Goal: Ask a question

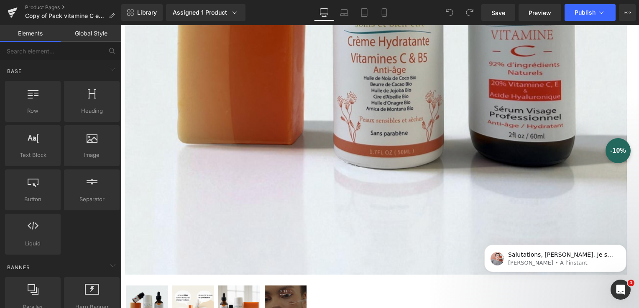
scroll to position [334, 0]
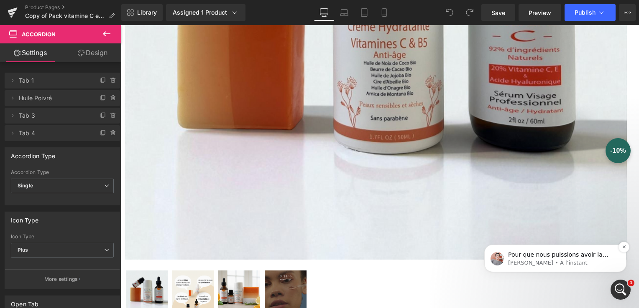
click at [562, 256] on span "Pour que nous puissions avoir la meilleure approche de la question et vous aide…" at bounding box center [562, 293] width 108 height 82
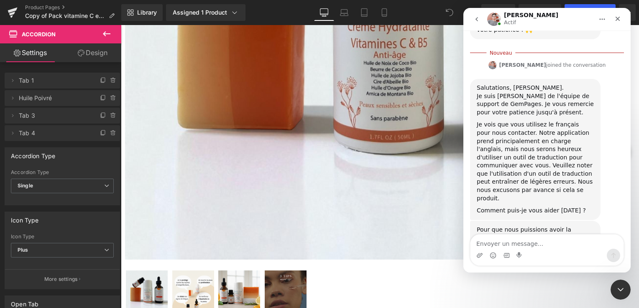
scroll to position [155, 0]
click at [491, 242] on textarea "Envoyer un message..." at bounding box center [546, 242] width 153 height 14
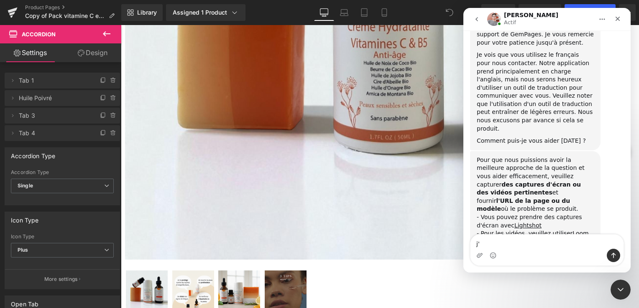
scroll to position [230, 0]
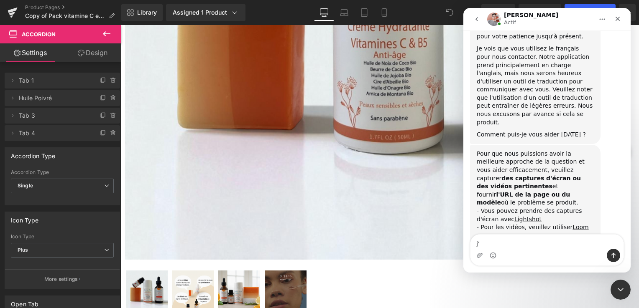
type textarea "j"
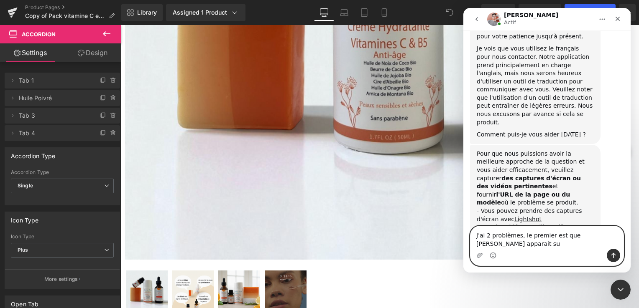
scroll to position [239, 0]
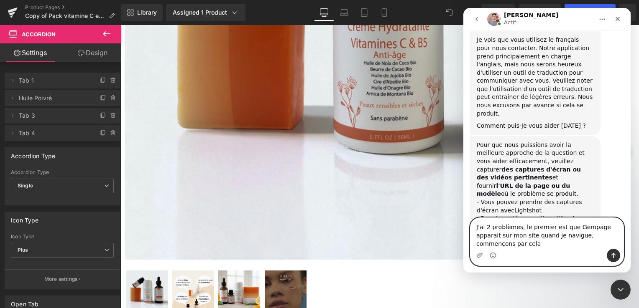
click at [553, 247] on textarea "J'ai 2 problèmes, le premier est que Gempage apparait sur mon site quand je nav…" at bounding box center [546, 233] width 153 height 31
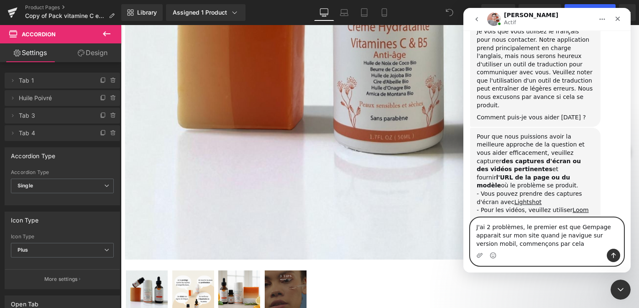
type textarea "J'ai 2 problèmes, le premier est que Gempage apparait sur mon site quand je nav…"
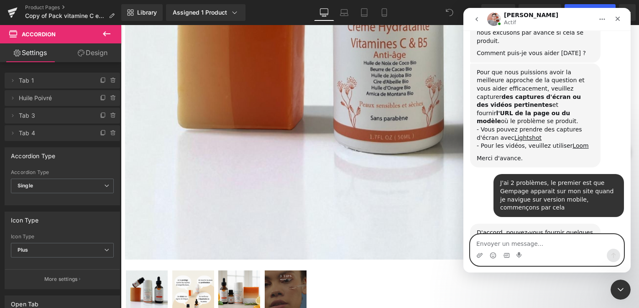
scroll to position [316, 0]
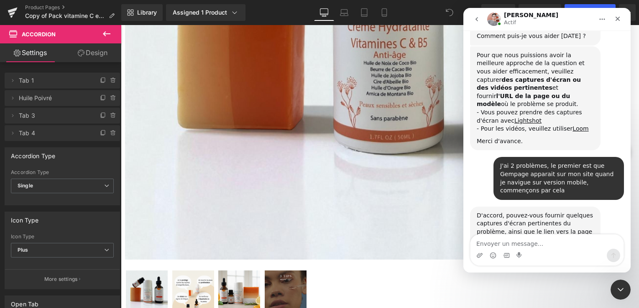
click at [299, 113] on div at bounding box center [319, 141] width 639 height 283
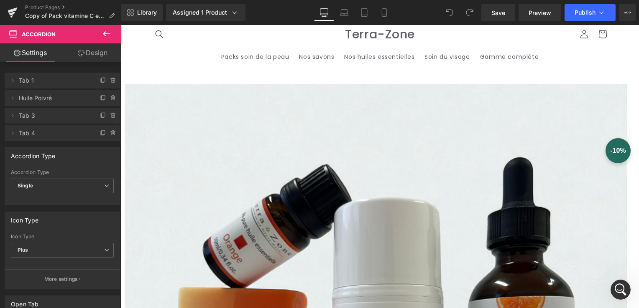
scroll to position [0, 0]
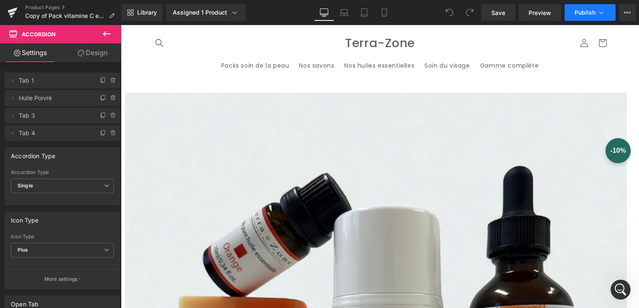
click at [601, 11] on icon at bounding box center [601, 12] width 8 height 8
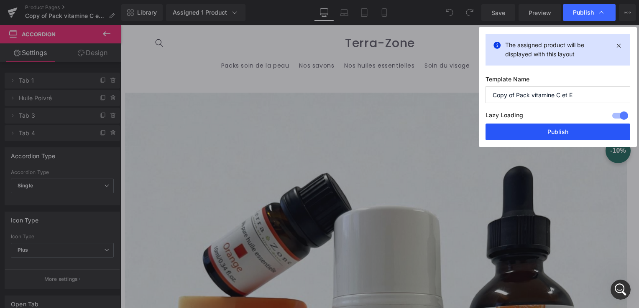
drag, startPoint x: 557, startPoint y: 132, endPoint x: 435, endPoint y: 102, distance: 125.8
click at [557, 132] on button "Publish" at bounding box center [557, 132] width 145 height 17
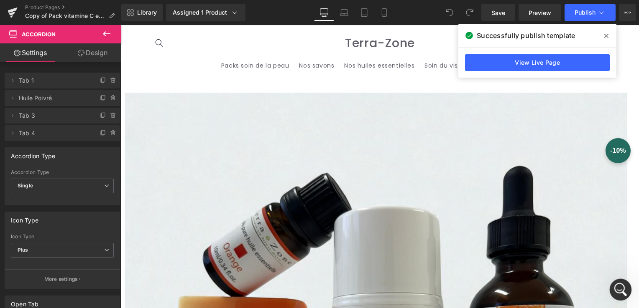
click at [620, 294] on icon "Ouvrir le Messenger Intercom" at bounding box center [619, 289] width 14 height 14
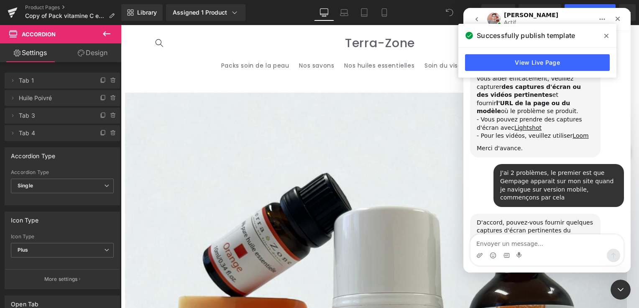
scroll to position [316, 0]
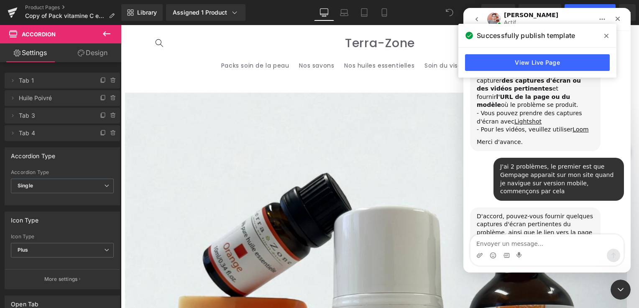
click at [497, 243] on textarea "Envoyer un message..." at bounding box center [546, 242] width 153 height 14
click at [480, 257] on icon "Télécharger la pièce jointe" at bounding box center [479, 255] width 7 height 7
click at [478, 256] on icon "Télécharger la pièce jointe" at bounding box center [479, 255] width 6 height 5
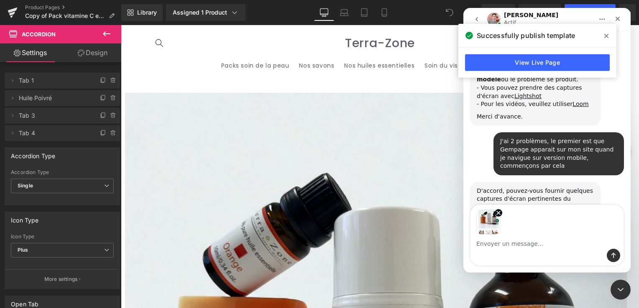
scroll to position [345, 0]
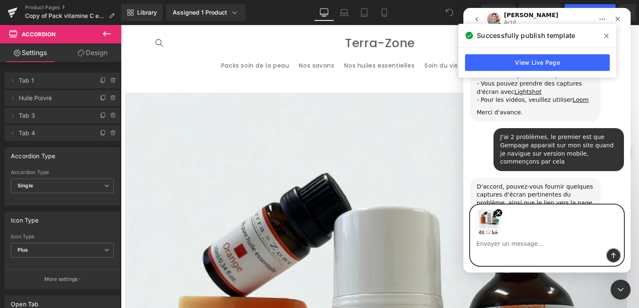
click at [616, 254] on icon "Envoyer un message…" at bounding box center [613, 255] width 7 height 7
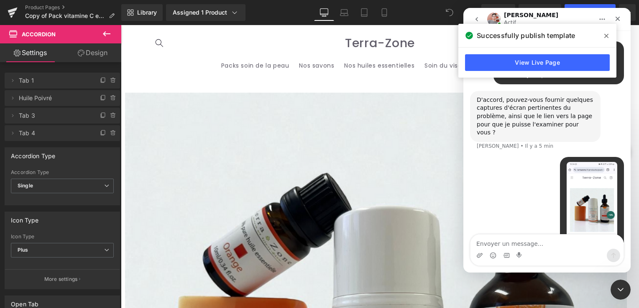
scroll to position [444, 0]
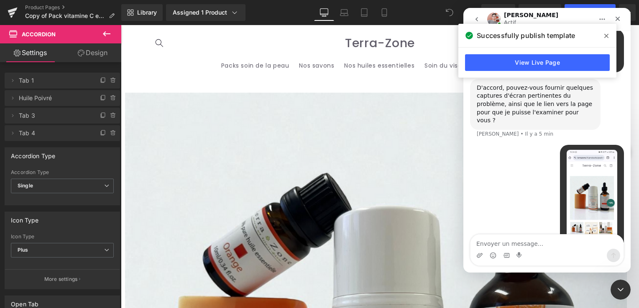
click at [582, 181] on img "Terra-Zone dit…" at bounding box center [591, 206] width 51 height 112
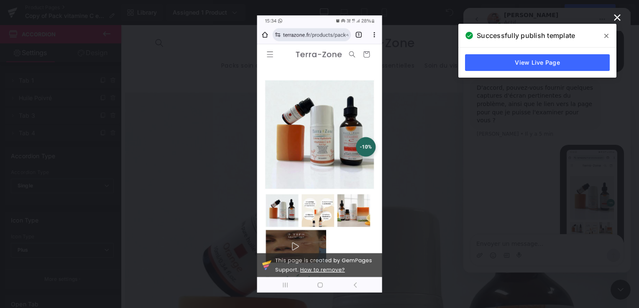
click at [619, 20] on icon "Fermer" at bounding box center [617, 17] width 7 height 7
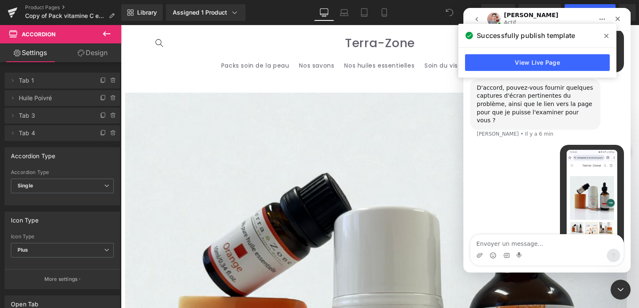
click at [13, 11] on div at bounding box center [319, 141] width 639 height 283
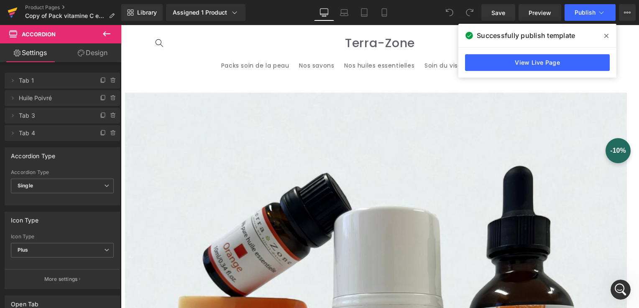
click at [12, 13] on icon at bounding box center [12, 14] width 6 height 4
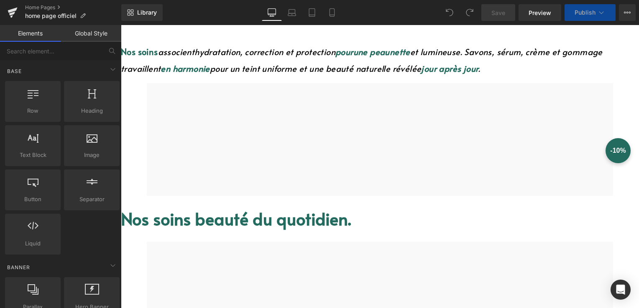
scroll to position [293, 0]
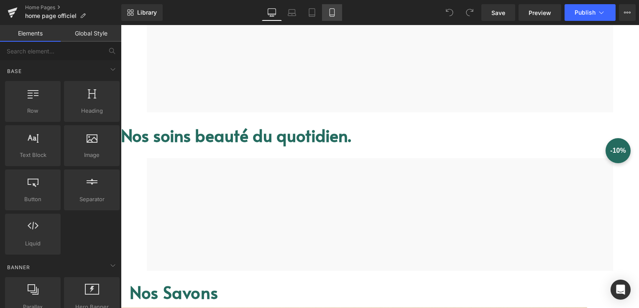
click at [332, 18] on link "Mobile" at bounding box center [332, 12] width 20 height 17
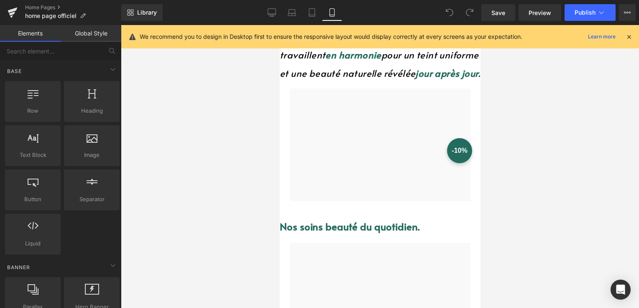
scroll to position [167, 0]
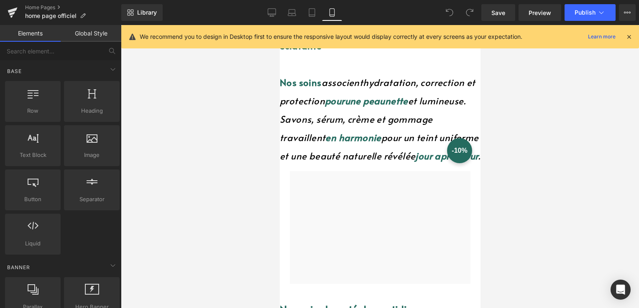
click at [279, 25] on span "Text Block" at bounding box center [279, 25] width 0 height 0
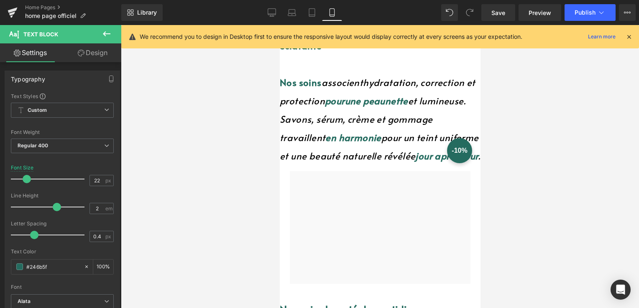
click at [629, 38] on icon at bounding box center [629, 37] width 8 height 8
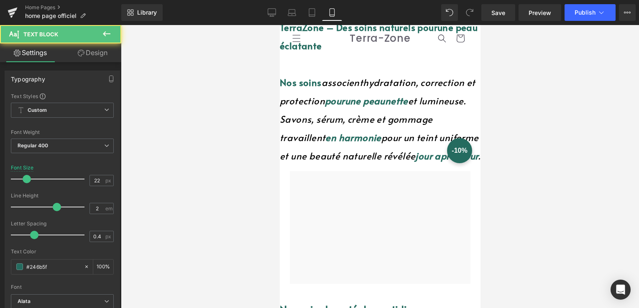
click at [353, 149] on p "Nos soins associent hydratation, correction et protection pour une peau nette e…" at bounding box center [379, 119] width 201 height 92
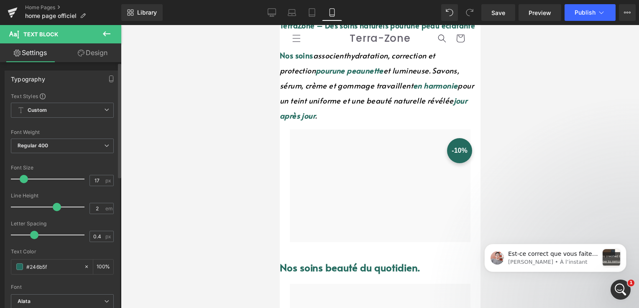
scroll to position [0, 0]
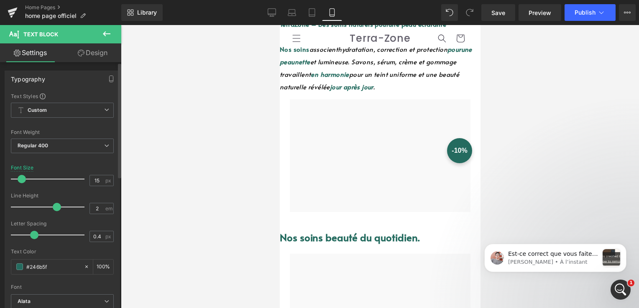
type input "14"
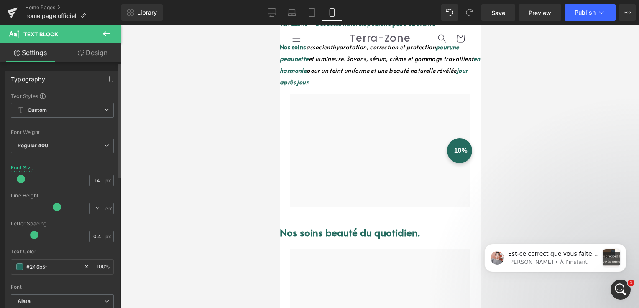
drag, startPoint x: 25, startPoint y: 180, endPoint x: 19, endPoint y: 175, distance: 7.7
click at [19, 175] on span at bounding box center [21, 179] width 8 height 8
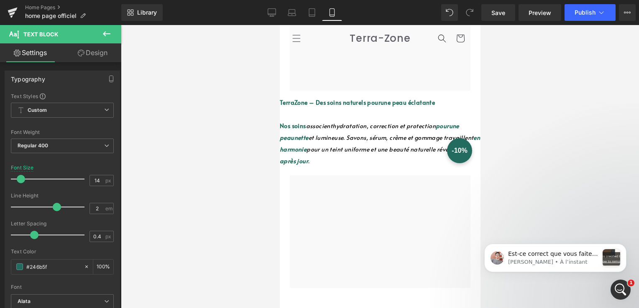
scroll to position [84, 0]
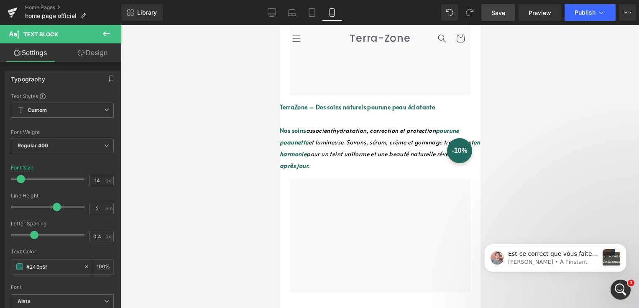
click at [497, 11] on span "Save" at bounding box center [498, 12] width 14 height 9
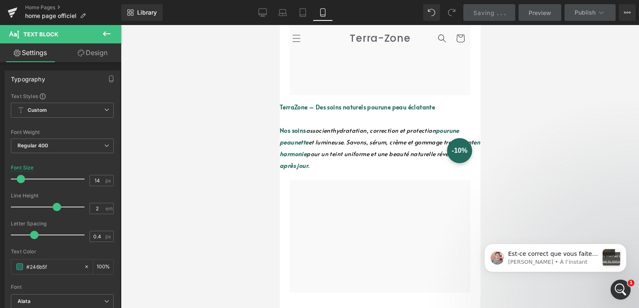
click at [496, 11] on div "Saving . . ." at bounding box center [489, 12] width 32 height 9
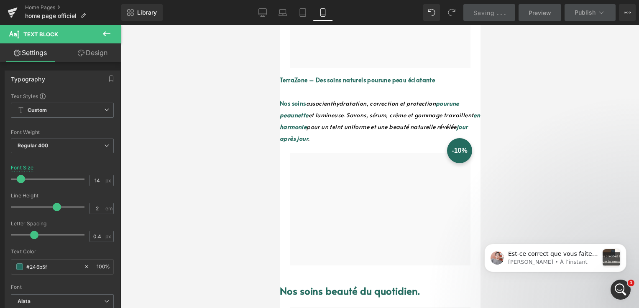
scroll to position [167, 0]
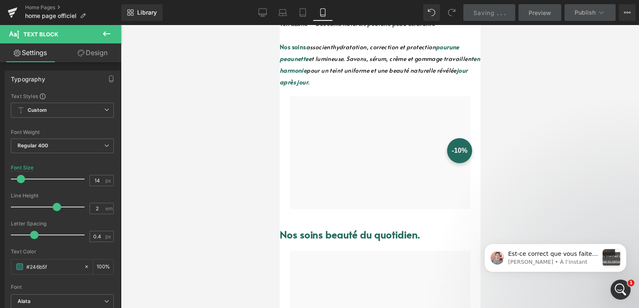
click at [331, 90] on div "TerraZone – Des soins naturels pour une peau éclatante Nos soins associent hydr…" at bounding box center [379, 54] width 201 height 72
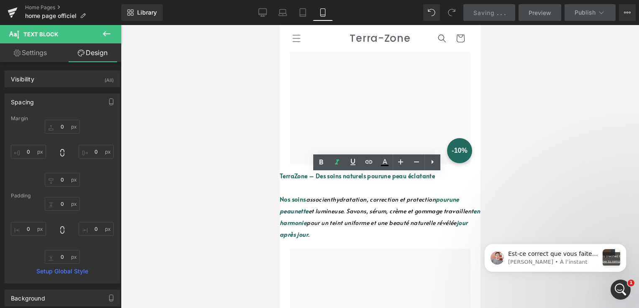
scroll to position [0, 0]
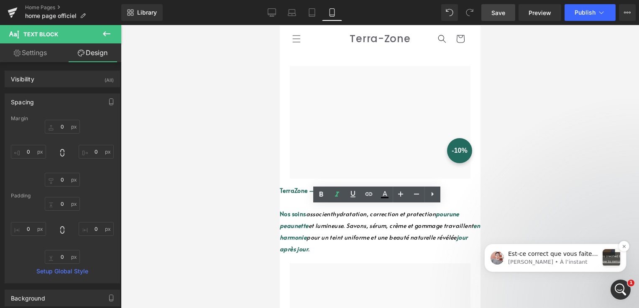
click at [573, 256] on span "Est-ce correct que vous faites référence à cette bannière GemPages ?" at bounding box center [553, 262] width 90 height 23
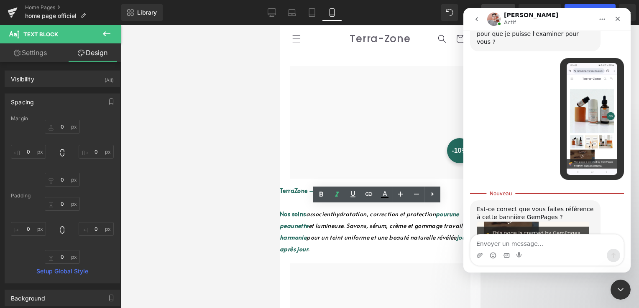
scroll to position [552, 0]
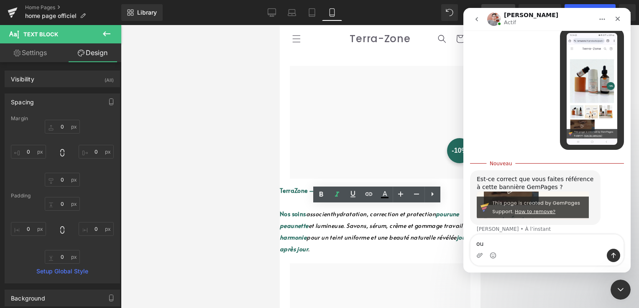
type textarea "oui"
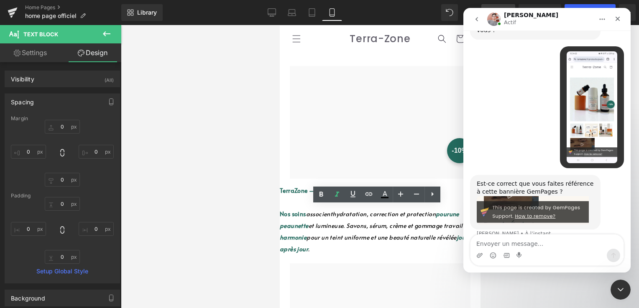
scroll to position [479, 0]
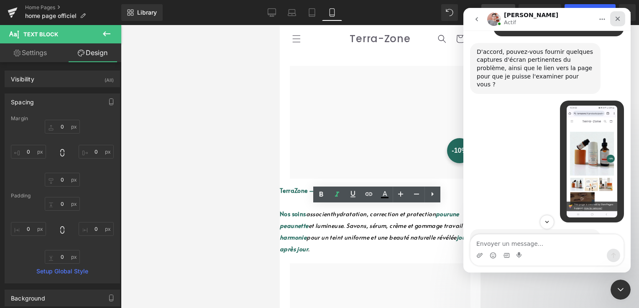
click at [614, 17] on icon "Fermer" at bounding box center [617, 18] width 7 height 7
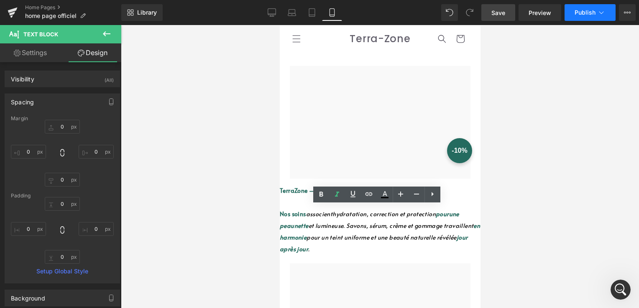
scroll to position [563, 0]
click at [582, 9] on span "Publish" at bounding box center [584, 12] width 21 height 7
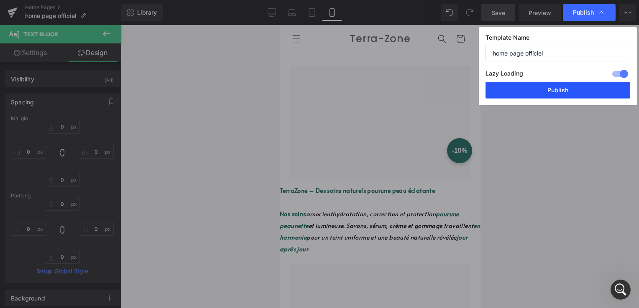
click at [564, 90] on button "Publish" at bounding box center [557, 90] width 145 height 17
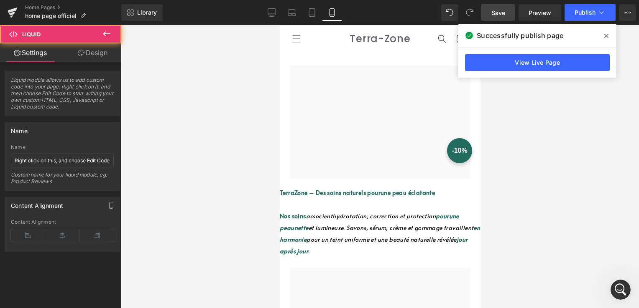
drag, startPoint x: 326, startPoint y: 205, endPoint x: 329, endPoint y: 199, distance: 6.6
click at [329, 187] on div "Liquid" at bounding box center [379, 186] width 201 height 2
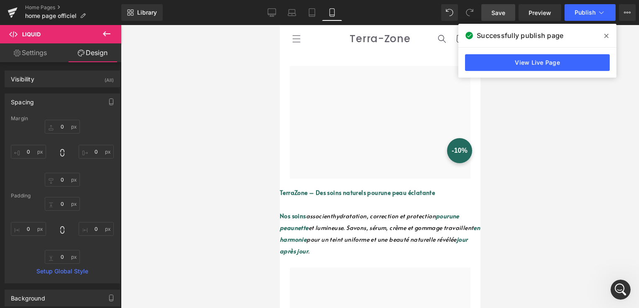
click at [387, 187] on div "Liquid" at bounding box center [379, 186] width 201 height 2
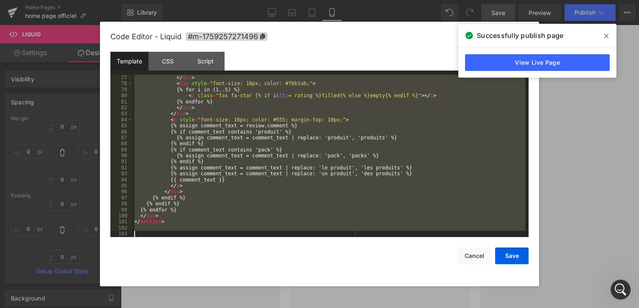
scroll to position [457, 0]
drag, startPoint x: 139, startPoint y: 82, endPoint x: 313, endPoint y: 275, distance: 259.8
click at [313, 277] on div "Code Editor - Liquid #m-1759257271496 Template CSS Script Data 77 78 79 80 81 8…" at bounding box center [319, 154] width 418 height 265
click at [479, 259] on button "Cancel" at bounding box center [473, 256] width 33 height 17
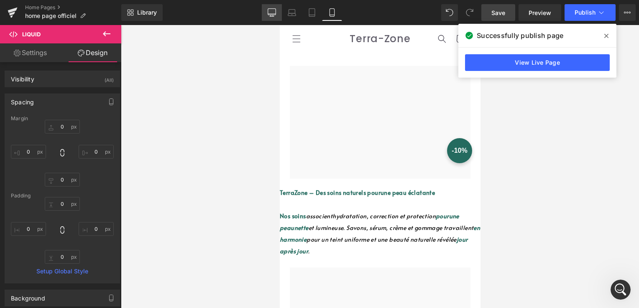
drag, startPoint x: 276, startPoint y: 14, endPoint x: 280, endPoint y: 12, distance: 5.1
click at [275, 13] on icon at bounding box center [272, 12] width 8 height 8
type input "0"
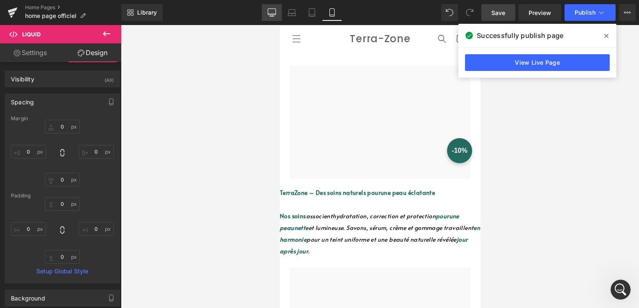
type input "0"
type input "2"
type input "0"
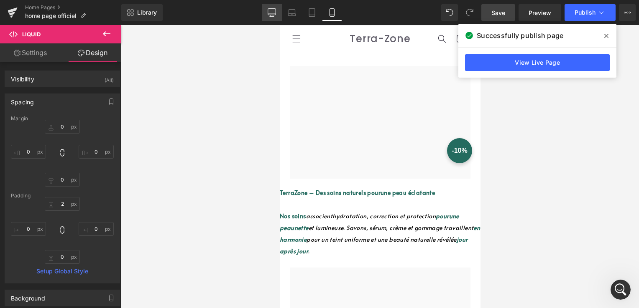
scroll to position [33, 0]
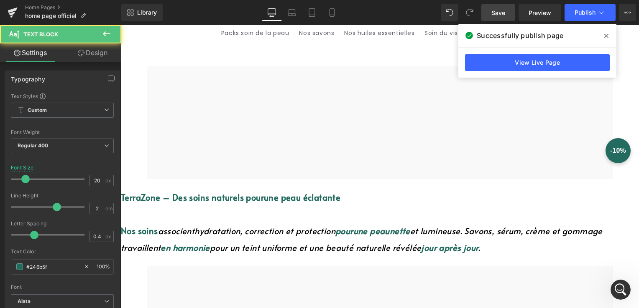
drag, startPoint x: 311, startPoint y: 207, endPoint x: 316, endPoint y: 197, distance: 11.4
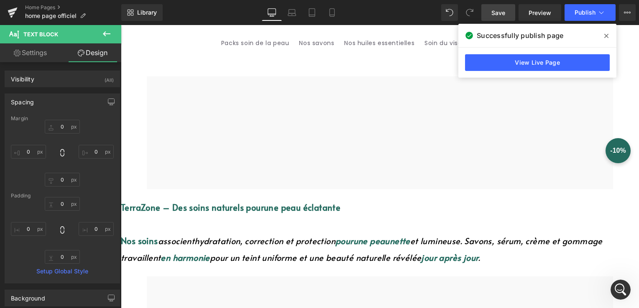
scroll to position [42, 0]
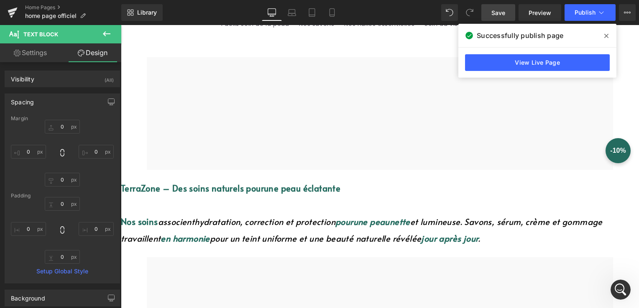
click at [604, 36] on icon at bounding box center [606, 36] width 4 height 7
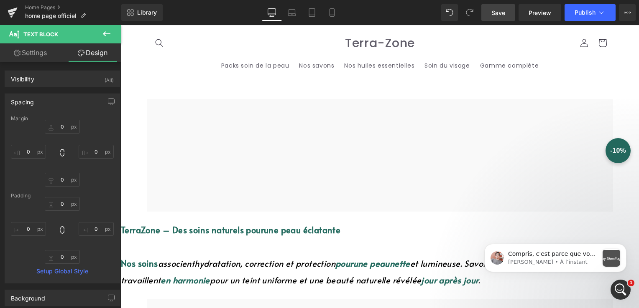
scroll to position [724, 0]
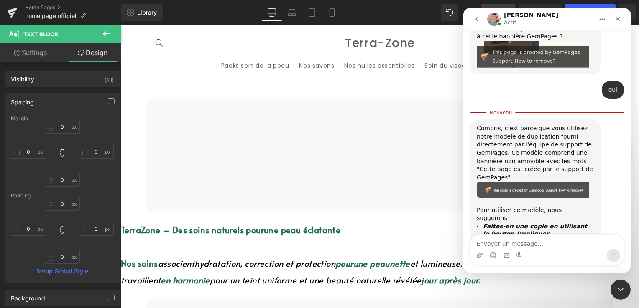
scroll to position [728, 0]
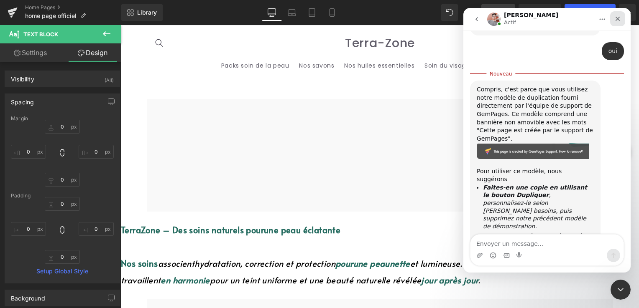
click at [614, 20] on icon "Fermer" at bounding box center [617, 18] width 7 height 7
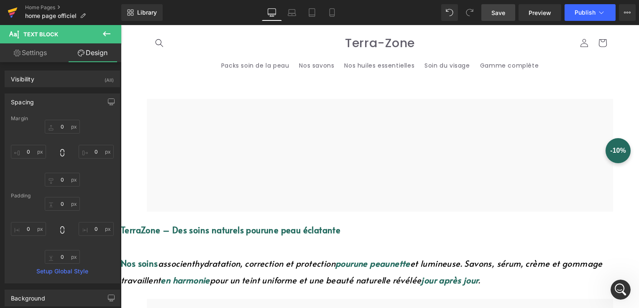
click at [8, 8] on icon at bounding box center [13, 12] width 10 height 21
click at [577, 18] on button "Publish" at bounding box center [589, 12] width 51 height 17
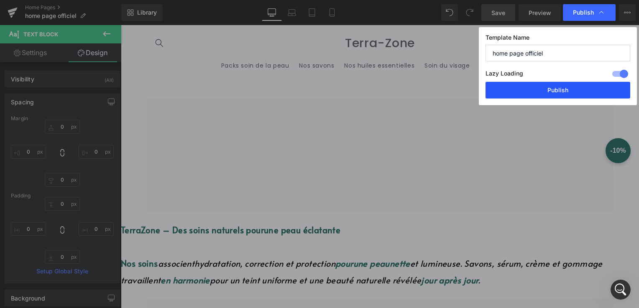
drag, startPoint x: 548, startPoint y: 95, endPoint x: 175, endPoint y: 88, distance: 373.3
click at [548, 95] on button "Publish" at bounding box center [557, 90] width 145 height 17
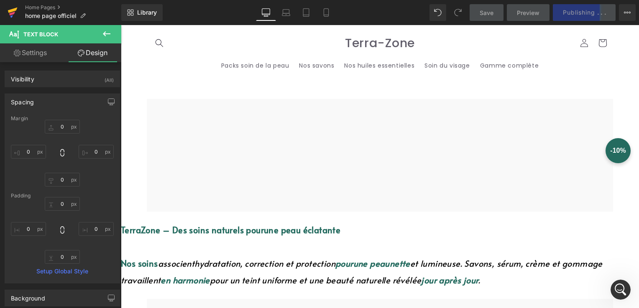
click at [12, 8] on icon at bounding box center [13, 12] width 10 height 21
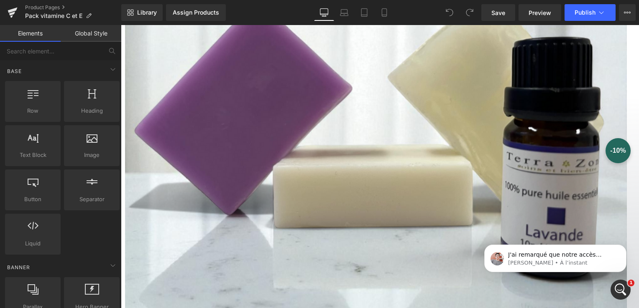
scroll to position [293, 0]
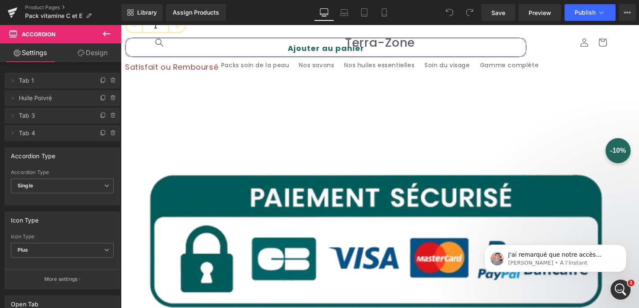
scroll to position [707, 0]
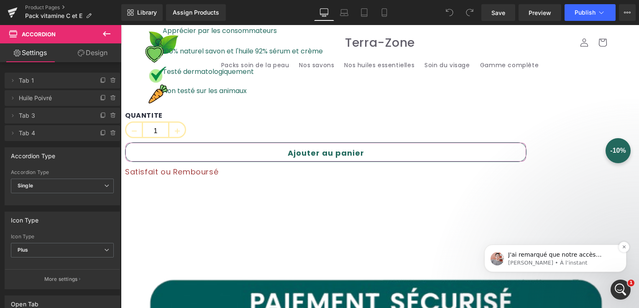
click at [590, 265] on p "[PERSON_NAME] • À l’instant" at bounding box center [562, 264] width 108 height 8
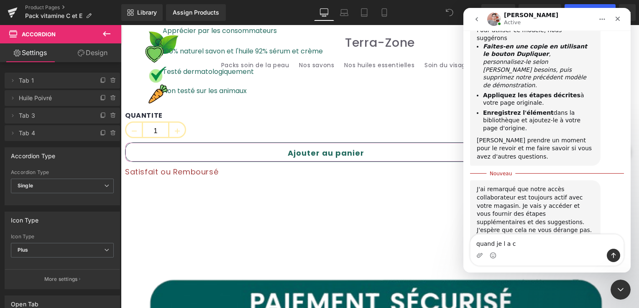
scroll to position [921, 0]
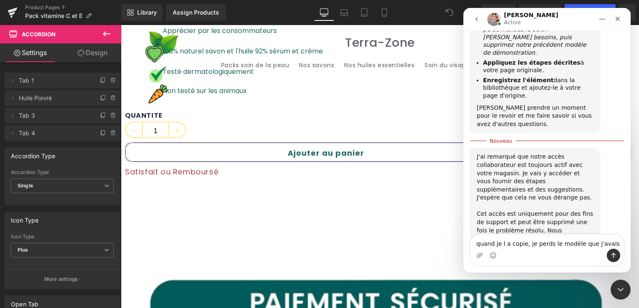
type textarea "quand je l a copie, je perds le modèle que j'avais"
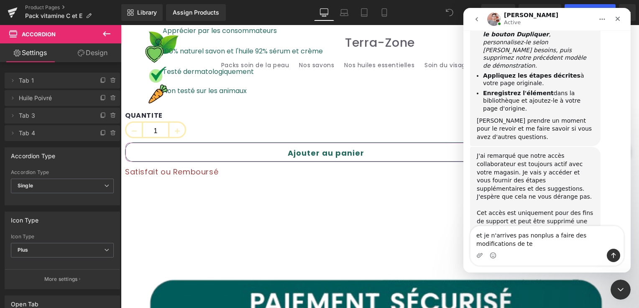
scroll to position [916, 0]
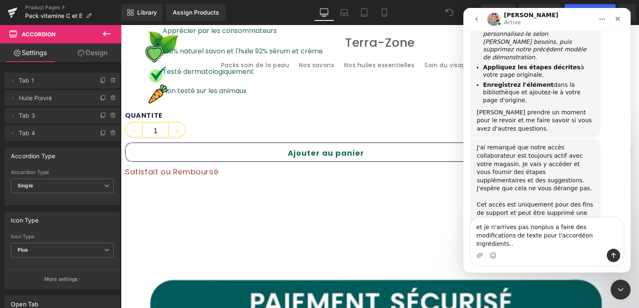
type textarea "et je n'arrives pas nonplus a faire des modifications de texte pour l'accordéon…"
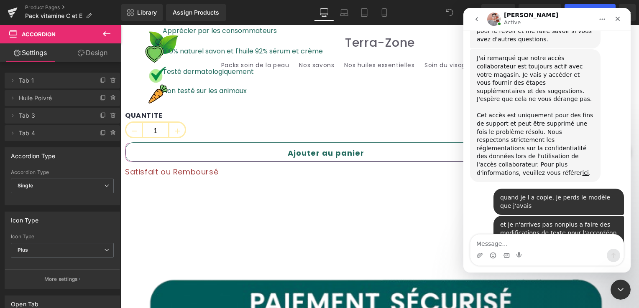
scroll to position [1025, 0]
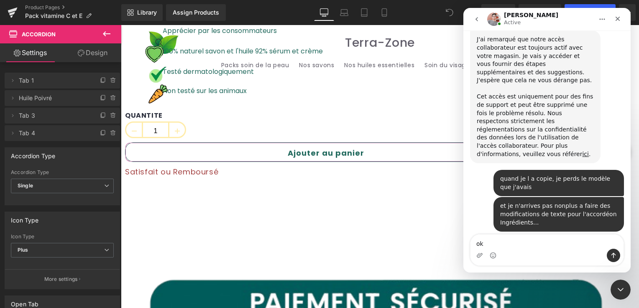
type textarea "ok*"
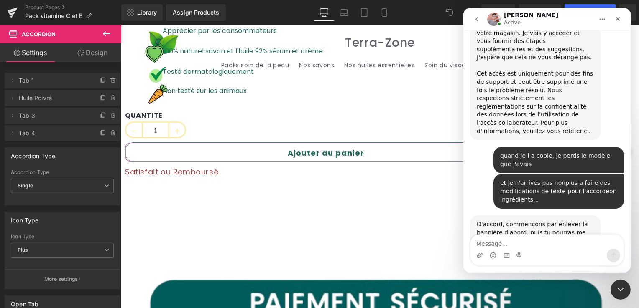
scroll to position [1050, 0]
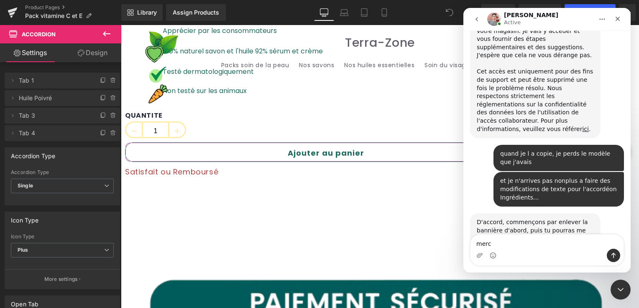
type textarea "merci"
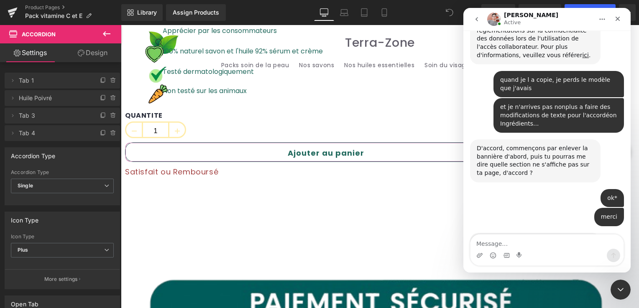
scroll to position [1125, 0]
click at [529, 254] on img "Harry dit…" at bounding box center [532, 281] width 112 height 55
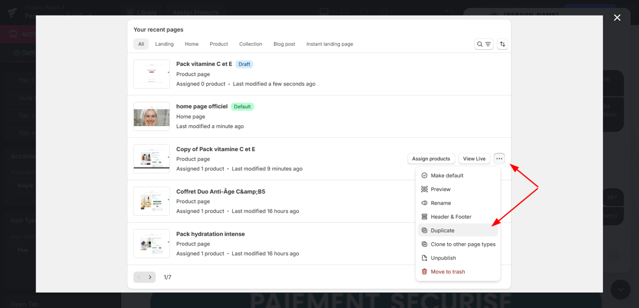
scroll to position [0, 0]
click at [619, 16] on icon "Fermer" at bounding box center [617, 18] width 10 height 10
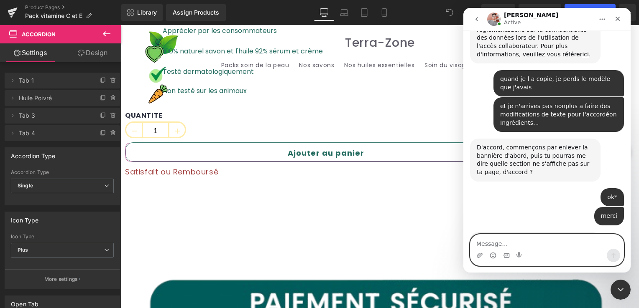
click at [503, 249] on textarea "Message…" at bounding box center [546, 242] width 153 height 14
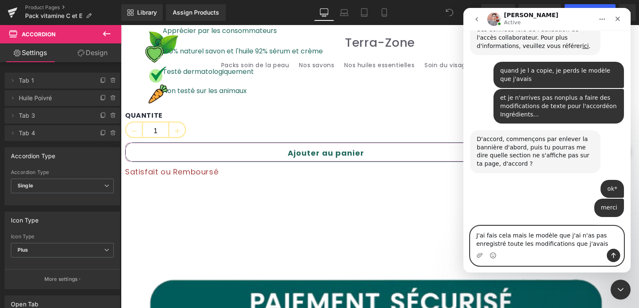
type textarea "J'ai fais cela mais le modèle que j'ai n'as pas enregistré toute les modificati…"
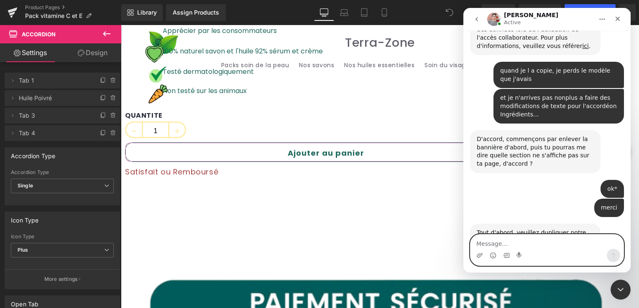
scroll to position [1158, 0]
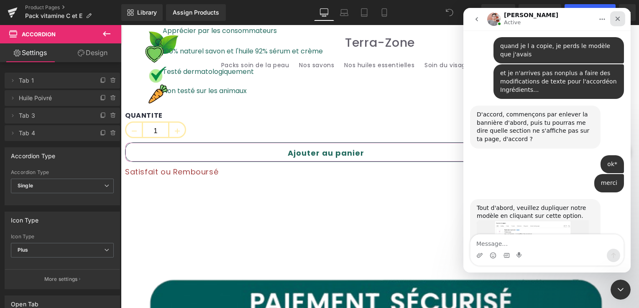
click at [623, 14] on div "Fermer" at bounding box center [617, 18] width 15 height 15
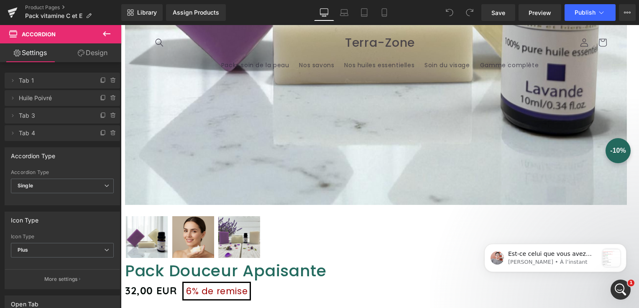
scroll to position [1256, 0]
click at [619, 288] on icon "Ouvrir le Messenger Intercom" at bounding box center [619, 289] width 14 height 14
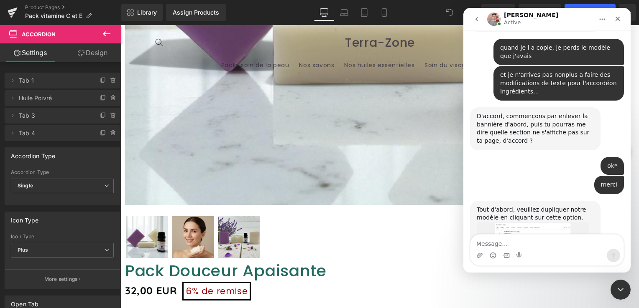
scroll to position [1256, 0]
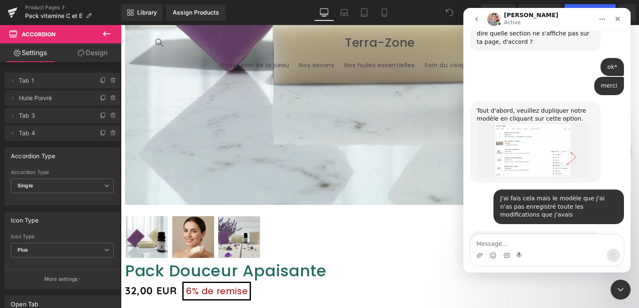
click at [549, 252] on img "Harry dit…" at bounding box center [532, 284] width 112 height 65
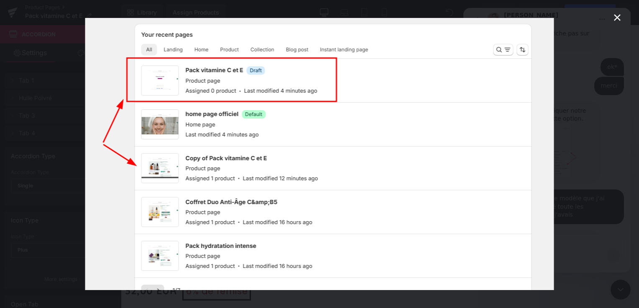
scroll to position [0, 0]
click at [616, 24] on div "Intercom Messenger" at bounding box center [319, 154] width 639 height 308
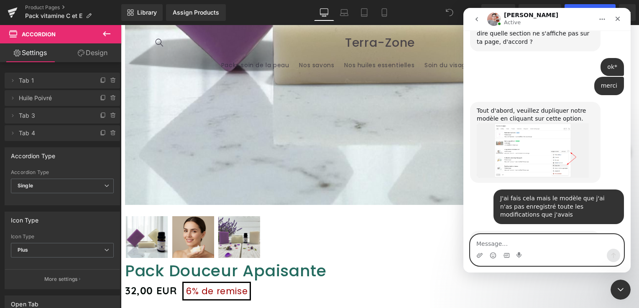
click at [508, 242] on textarea "Message…" at bounding box center [546, 242] width 153 height 14
type textarea "celui du dessous que j'ai dupliquer"
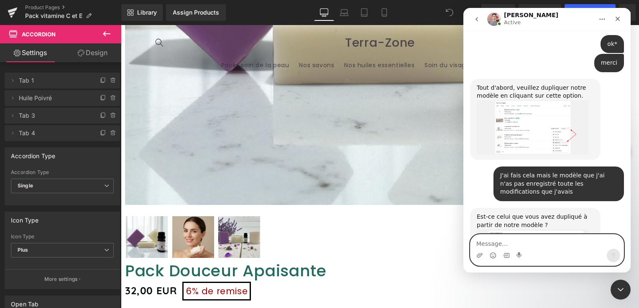
scroll to position [1281, 0]
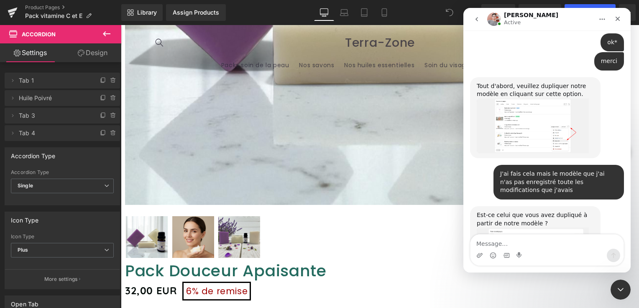
click at [8, 16] on div at bounding box center [319, 141] width 639 height 283
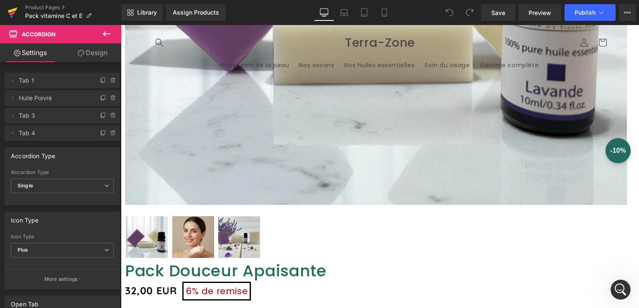
click at [15, 15] on icon at bounding box center [13, 12] width 10 height 21
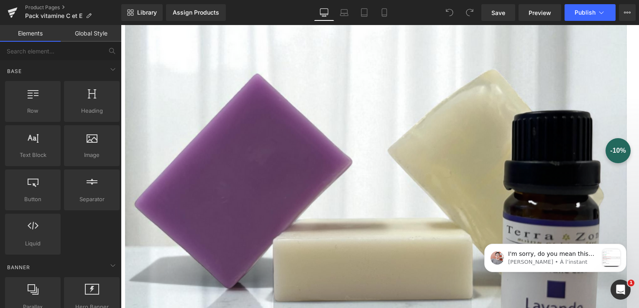
scroll to position [209, 0]
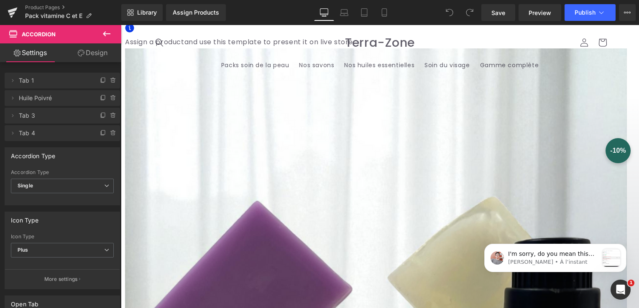
scroll to position [0, 0]
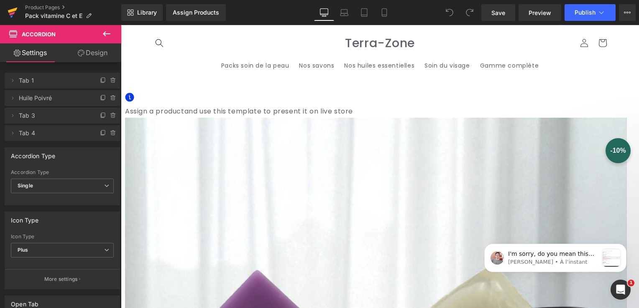
click at [13, 12] on icon at bounding box center [12, 14] width 6 height 4
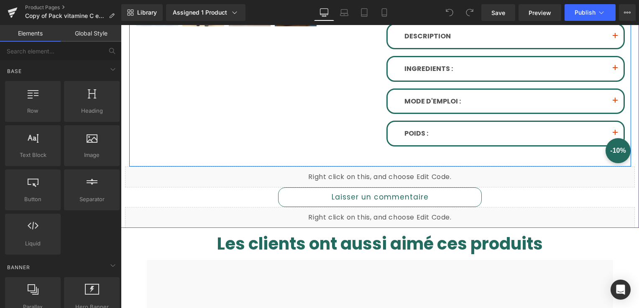
scroll to position [460, 0]
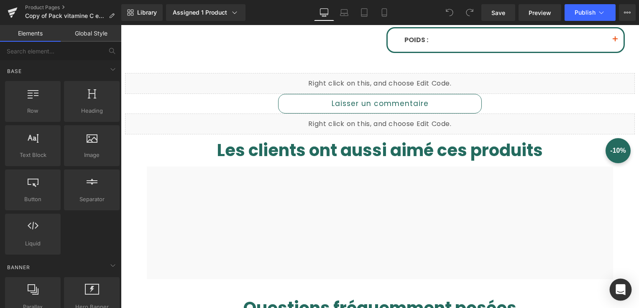
click at [615, 292] on div "Open Intercom Messenger" at bounding box center [620, 290] width 22 height 22
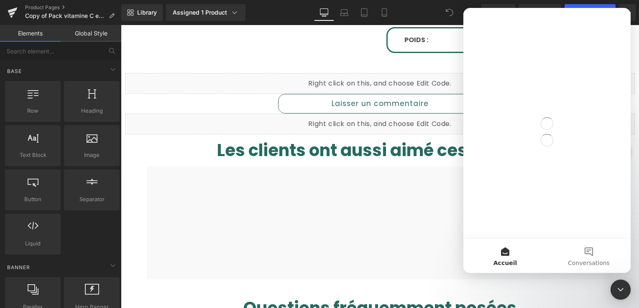
scroll to position [0, 0]
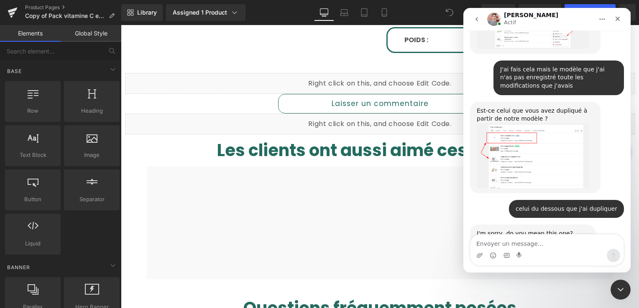
scroll to position [1383, 0]
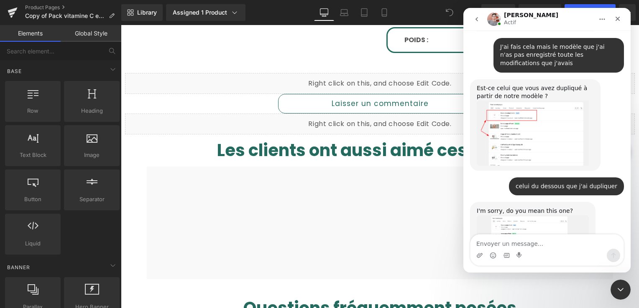
click at [517, 216] on img "Harry dit…" at bounding box center [532, 245] width 112 height 59
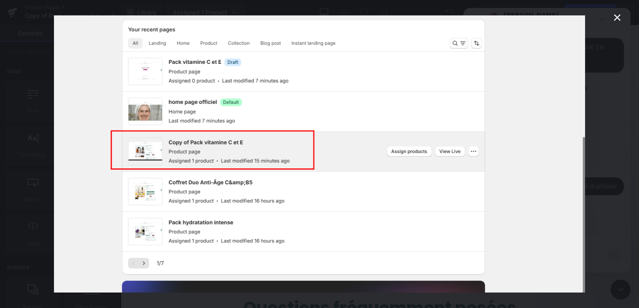
click at [620, 16] on icon "Fermer" at bounding box center [617, 18] width 10 height 10
click at [620, 16] on icon "Fermer" at bounding box center [617, 18] width 7 height 7
click at [620, 16] on button "View Live Page View with current Template Save Template to Library Schedule Pub…" at bounding box center [627, 12] width 17 height 17
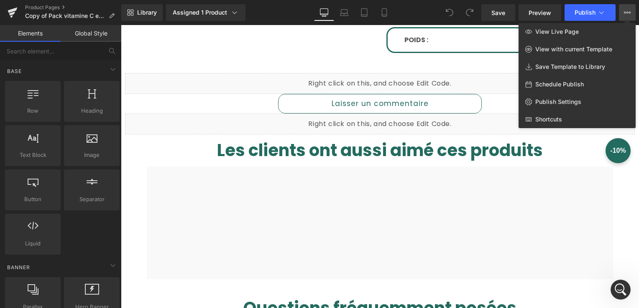
scroll to position [1383, 0]
click at [614, 287] on icon "Ouvrir le Messenger Intercom" at bounding box center [619, 289] width 14 height 14
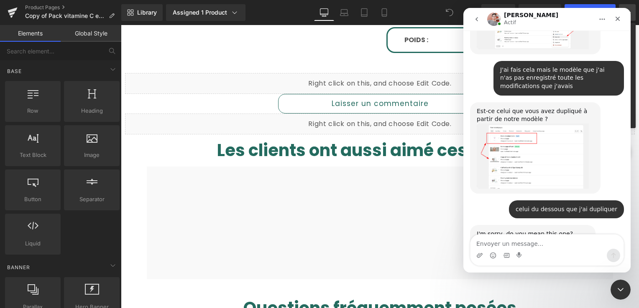
scroll to position [1383, 0]
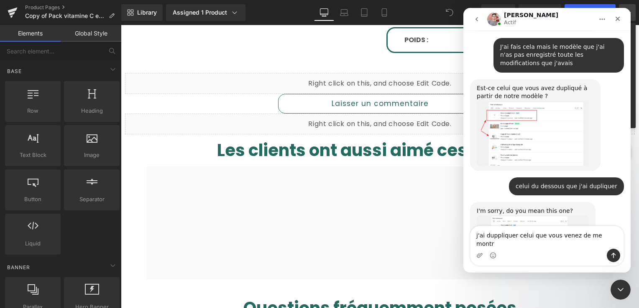
type textarea "j'ai duppliquer celui que vous venez de me montré"
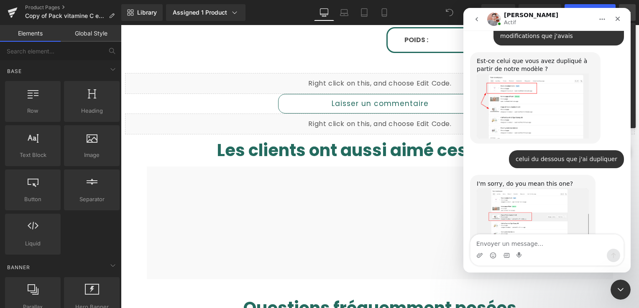
scroll to position [1416, 0]
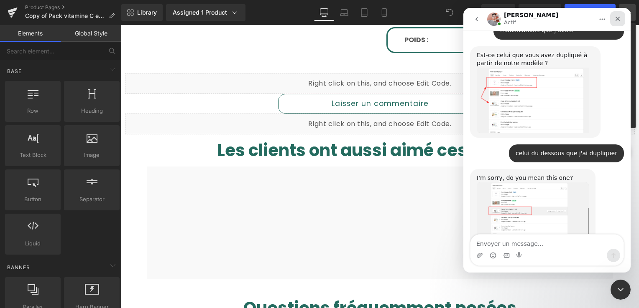
click at [615, 16] on icon "Fermer" at bounding box center [617, 18] width 7 height 7
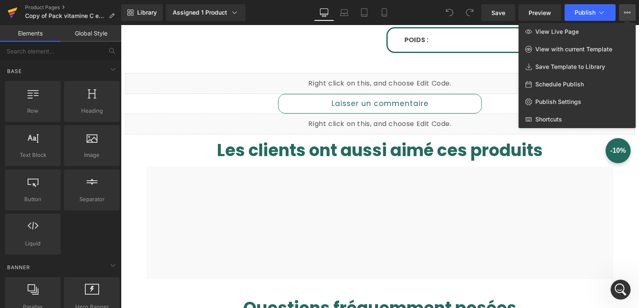
click at [15, 9] on icon at bounding box center [13, 10] width 10 height 5
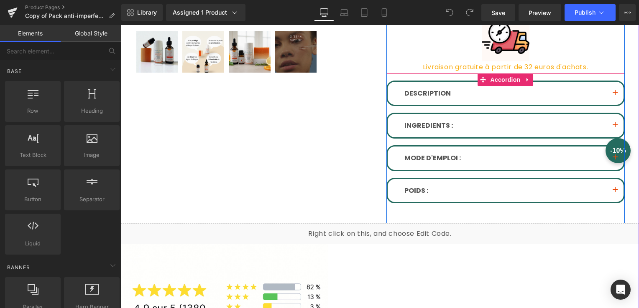
scroll to position [334, 0]
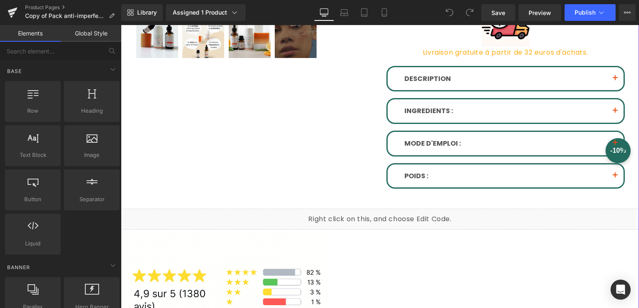
click at [615, 81] on span "button" at bounding box center [615, 81] width 0 height 0
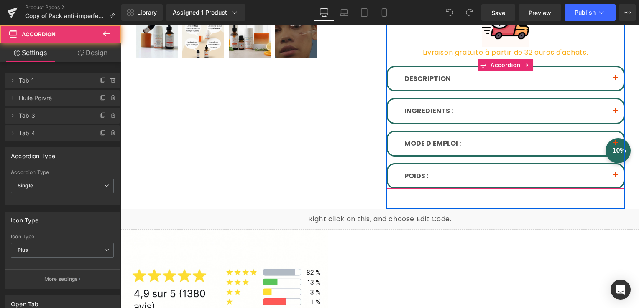
click at [615, 81] on span "button" at bounding box center [615, 81] width 0 height 0
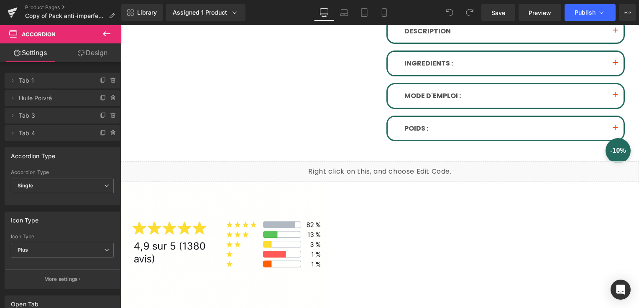
scroll to position [376, 0]
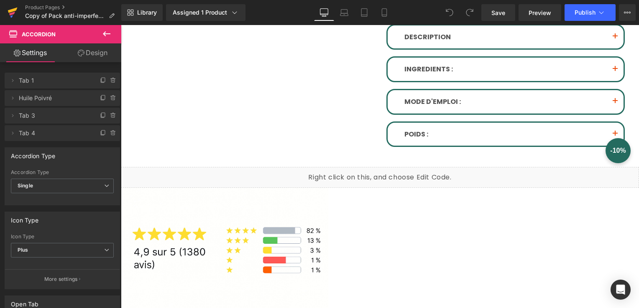
click at [8, 13] on icon at bounding box center [13, 12] width 10 height 21
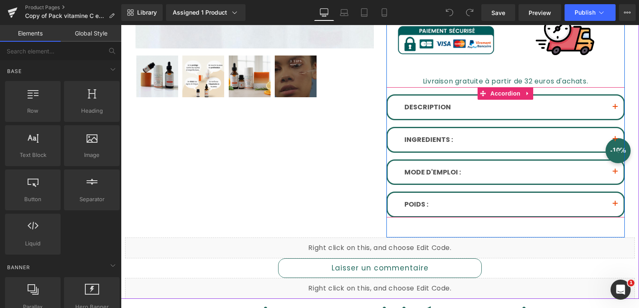
scroll to position [334, 0]
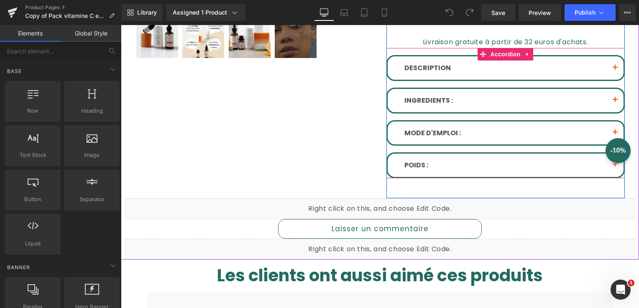
click at [610, 64] on button "button" at bounding box center [614, 67] width 17 height 23
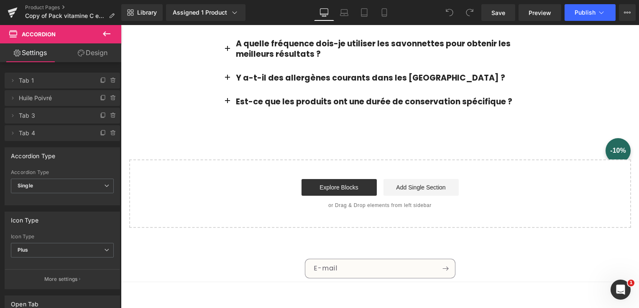
scroll to position [707, 0]
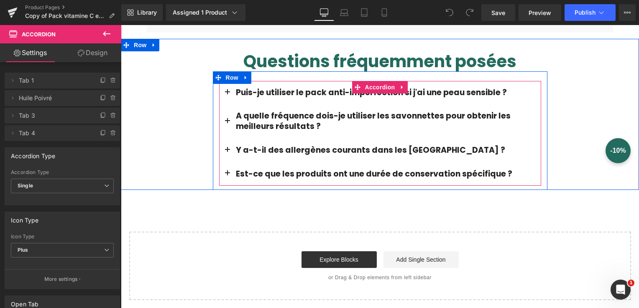
click at [223, 87] on button "button" at bounding box center [227, 93] width 17 height 24
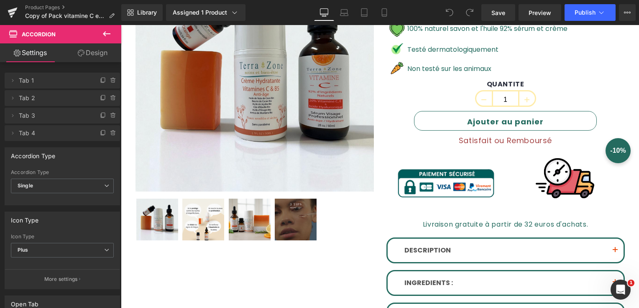
scroll to position [0, 0]
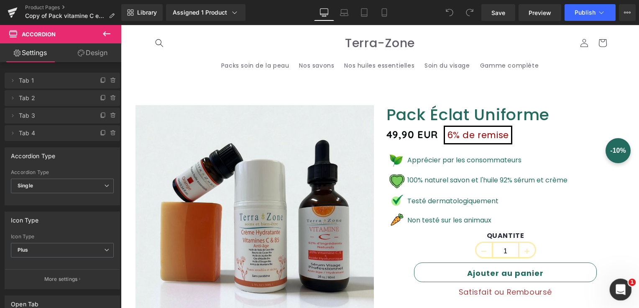
click at [621, 290] on icon "Ouvrir le Messenger Intercom" at bounding box center [619, 289] width 14 height 14
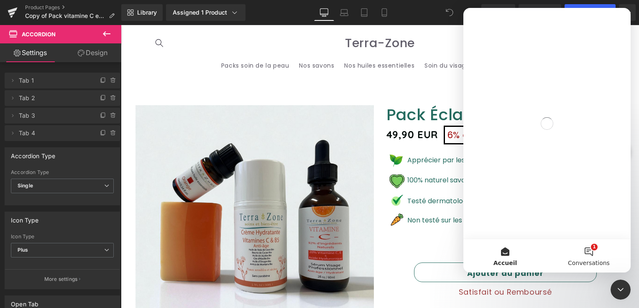
click at [591, 254] on button "1 Conversations" at bounding box center [589, 256] width 84 height 33
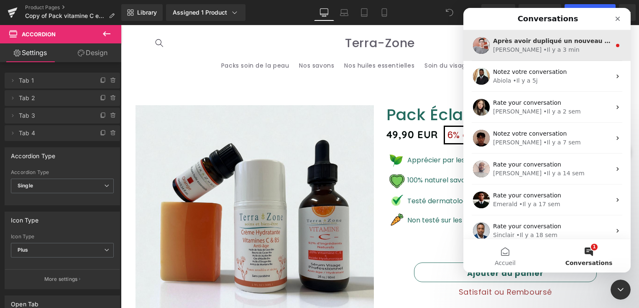
click at [543, 49] on div "• Il y a 3 min" at bounding box center [561, 50] width 36 height 9
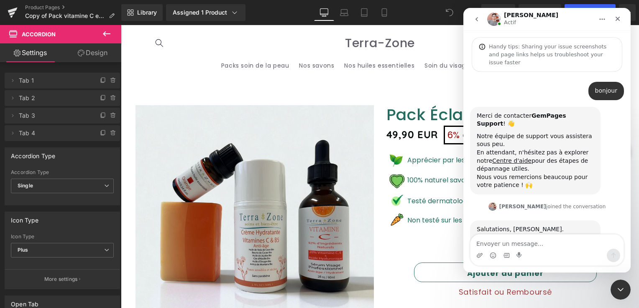
scroll to position [43, 0]
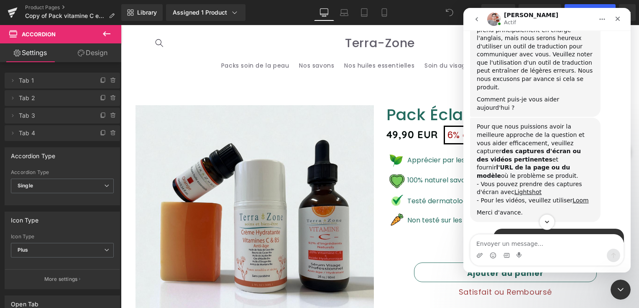
click at [548, 223] on icon "Scroll to bottom" at bounding box center [547, 223] width 8 height 8
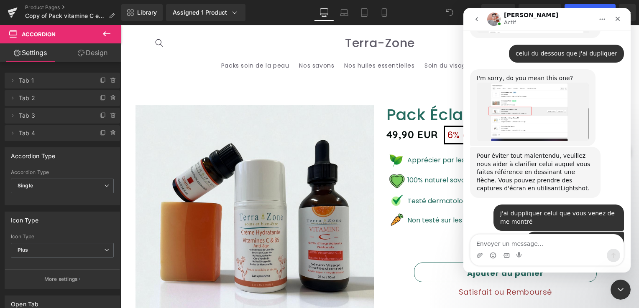
scroll to position [1520, 0]
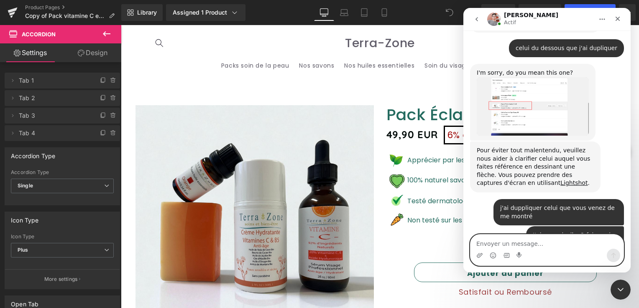
click at [515, 243] on textarea "Envoyer un message..." at bounding box center [546, 242] width 153 height 14
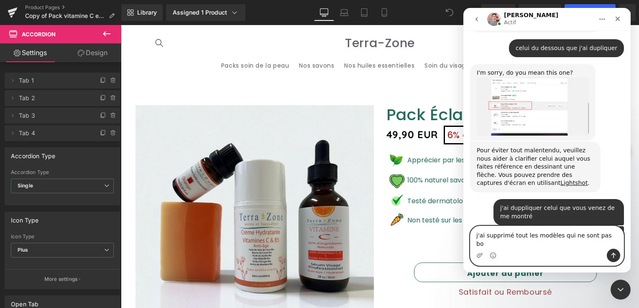
type textarea "j'ai supprimé tout les modèles qui ne sont pas bon"
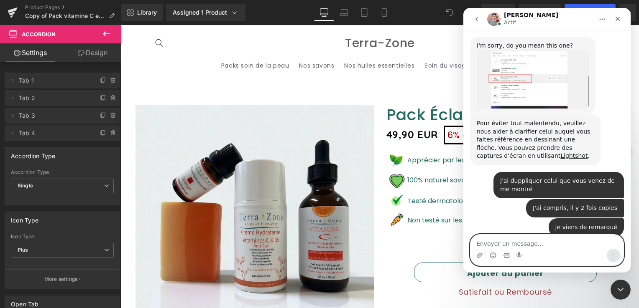
scroll to position [1553, 0]
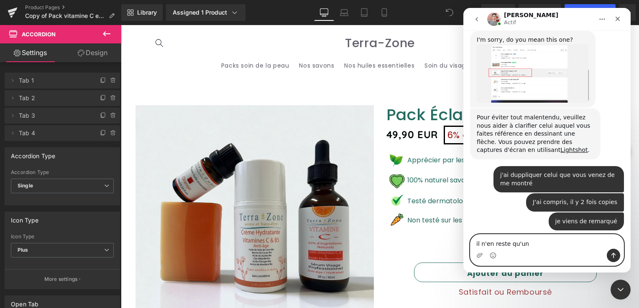
type textarea "il n'en reste qu'un"
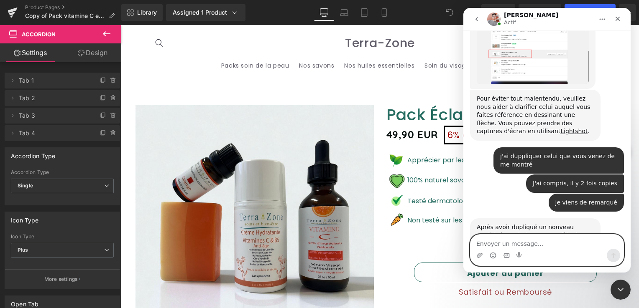
scroll to position [1572, 0]
type textarea "j"
type textarea "le bon"
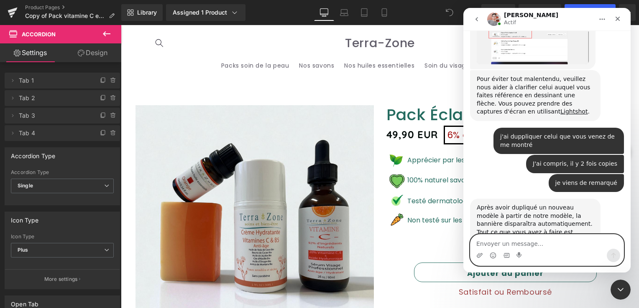
scroll to position [1625, 0]
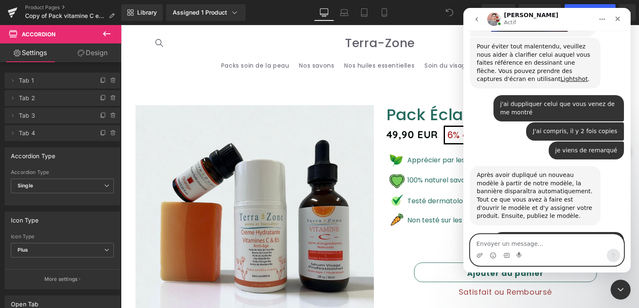
click at [520, 247] on textarea "Envoyer un message..." at bounding box center [546, 242] width 153 height 14
click at [528, 247] on textarea "Envoyer un message..." at bounding box center [546, 242] width 153 height 14
type textarea "j'ai perdu ce que j'avais fais mais tanpis"
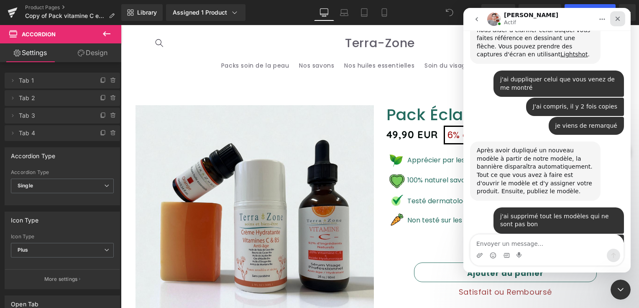
click at [619, 15] on icon "Fermer" at bounding box center [617, 18] width 7 height 7
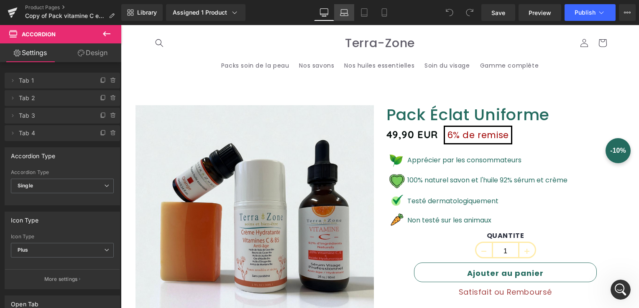
click at [344, 15] on icon at bounding box center [344, 12] width 8 height 8
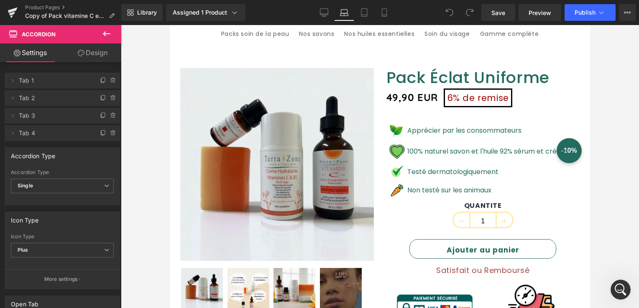
scroll to position [0, 0]
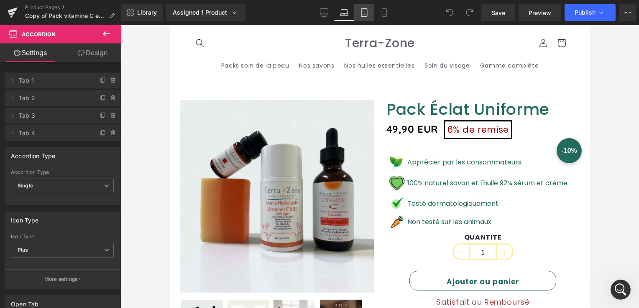
click at [370, 9] on link "Tablet" at bounding box center [364, 12] width 20 height 17
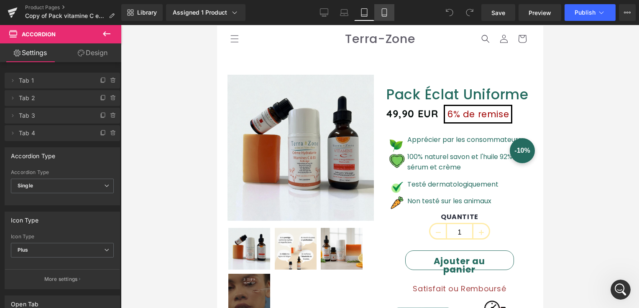
click at [379, 16] on link "Mobile" at bounding box center [384, 12] width 20 height 17
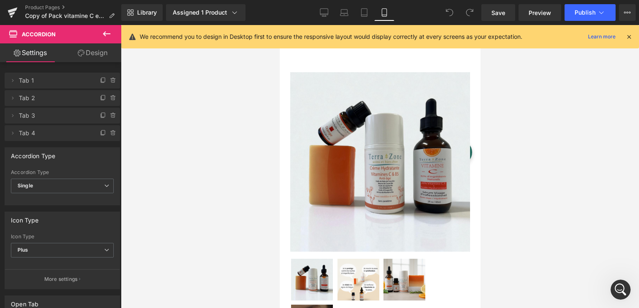
scroll to position [416, 0]
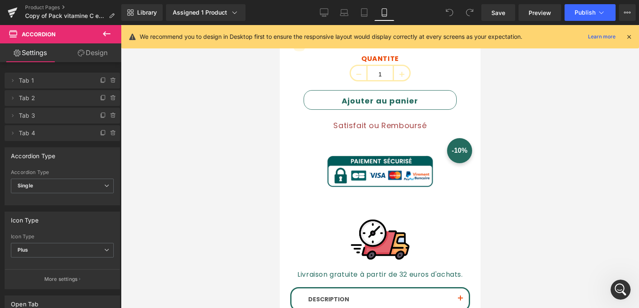
click at [631, 34] on icon at bounding box center [629, 37] width 8 height 8
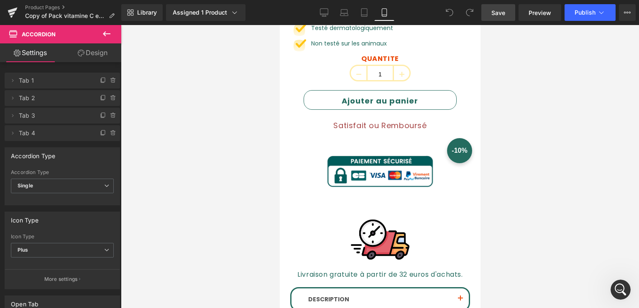
click at [494, 15] on span "Save" at bounding box center [498, 12] width 14 height 9
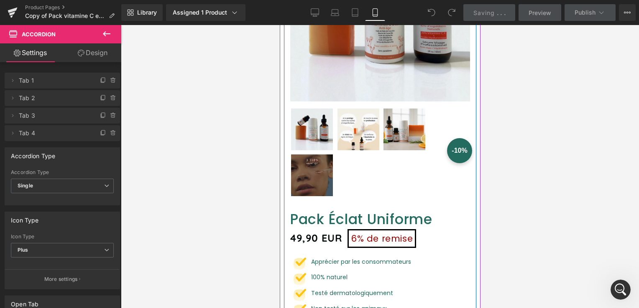
scroll to position [165, 0]
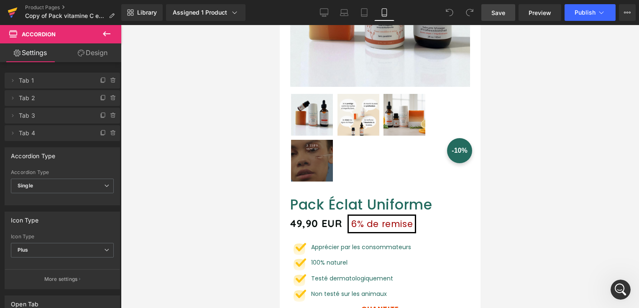
click at [14, 13] on icon at bounding box center [13, 12] width 10 height 21
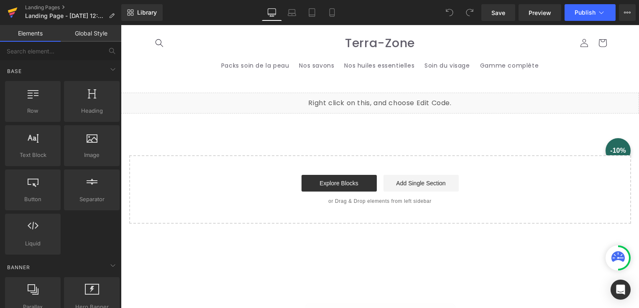
click at [16, 11] on icon at bounding box center [13, 12] width 10 height 21
